Goal: Task Accomplishment & Management: Use online tool/utility

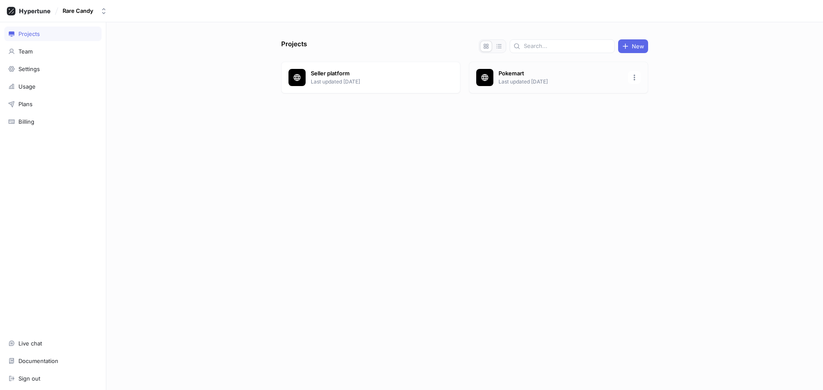
click at [529, 75] on p "Pokemart" at bounding box center [561, 73] width 124 height 9
click at [365, 87] on div "Seller platform Last updated [DATE]" at bounding box center [370, 78] width 179 height 32
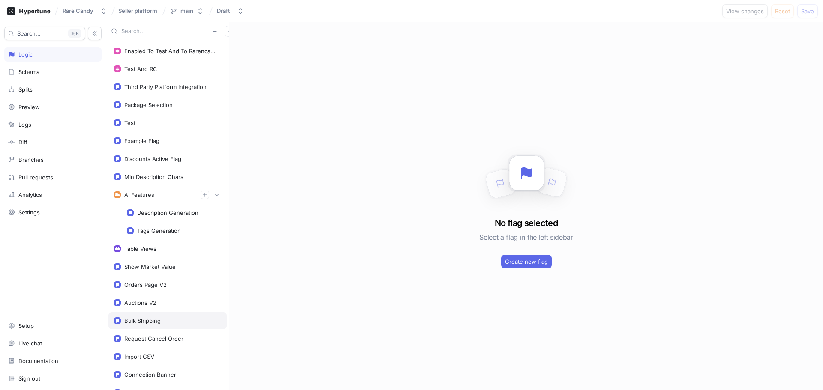
scroll to position [75, 0]
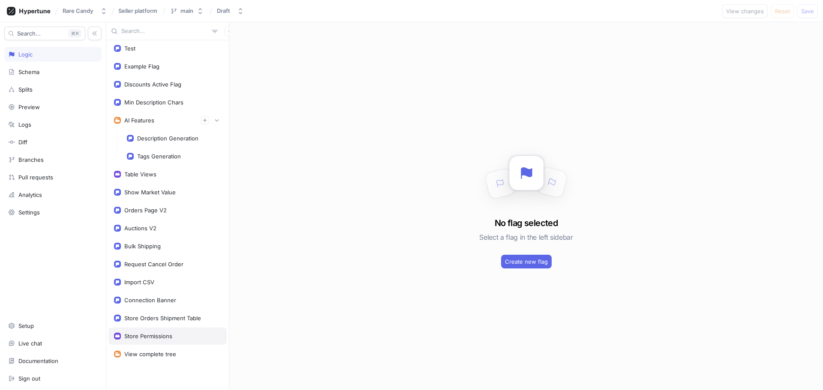
click at [151, 339] on div "Store Permissions" at bounding box center [148, 336] width 48 height 7
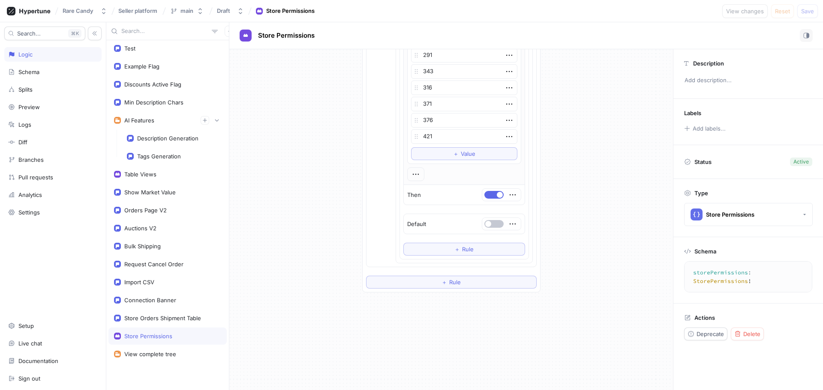
scroll to position [1972, 0]
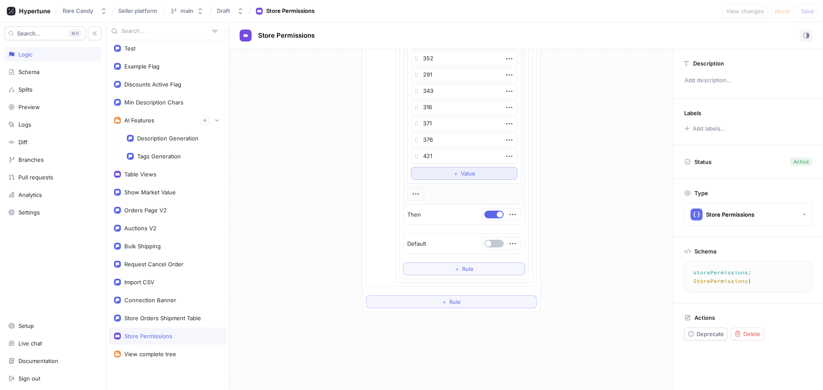
click at [471, 174] on span "Value" at bounding box center [468, 173] width 15 height 5
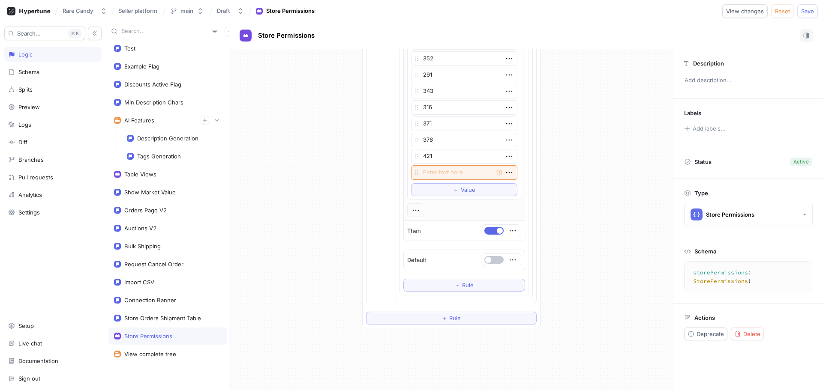
type textarea "x"
type textarea "360"
click at [809, 13] on span "Save" at bounding box center [807, 11] width 13 height 5
type textarea "x"
